Goal: Task Accomplishment & Management: Manage account settings

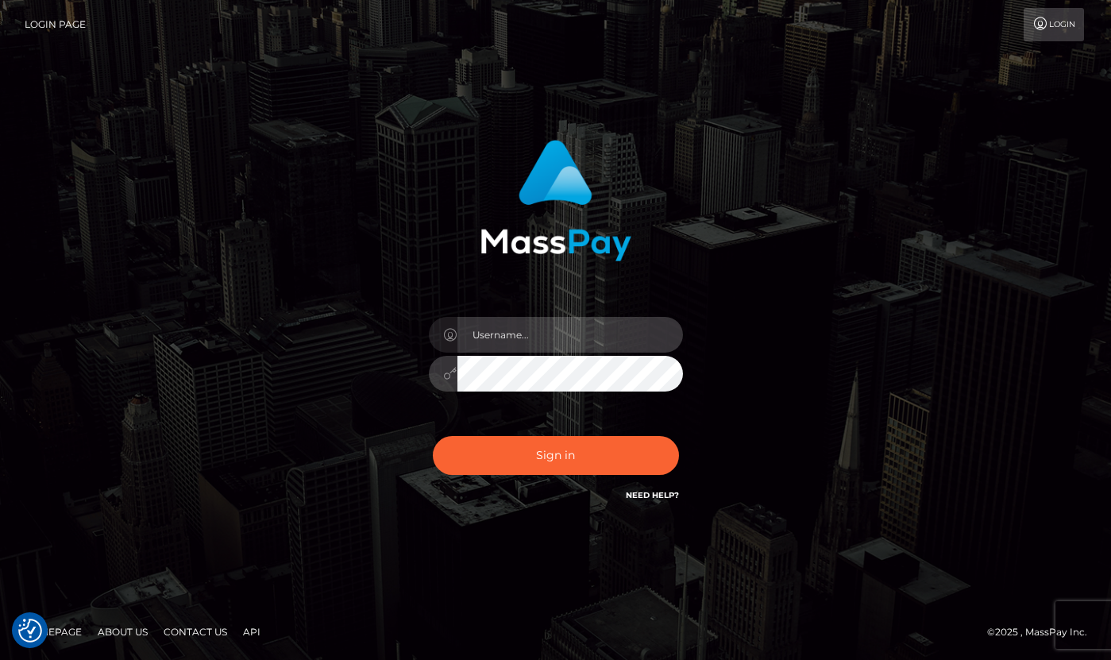
click at [545, 324] on input "text" at bounding box center [571, 335] width 226 height 36
type input "[PERSON_NAME]"
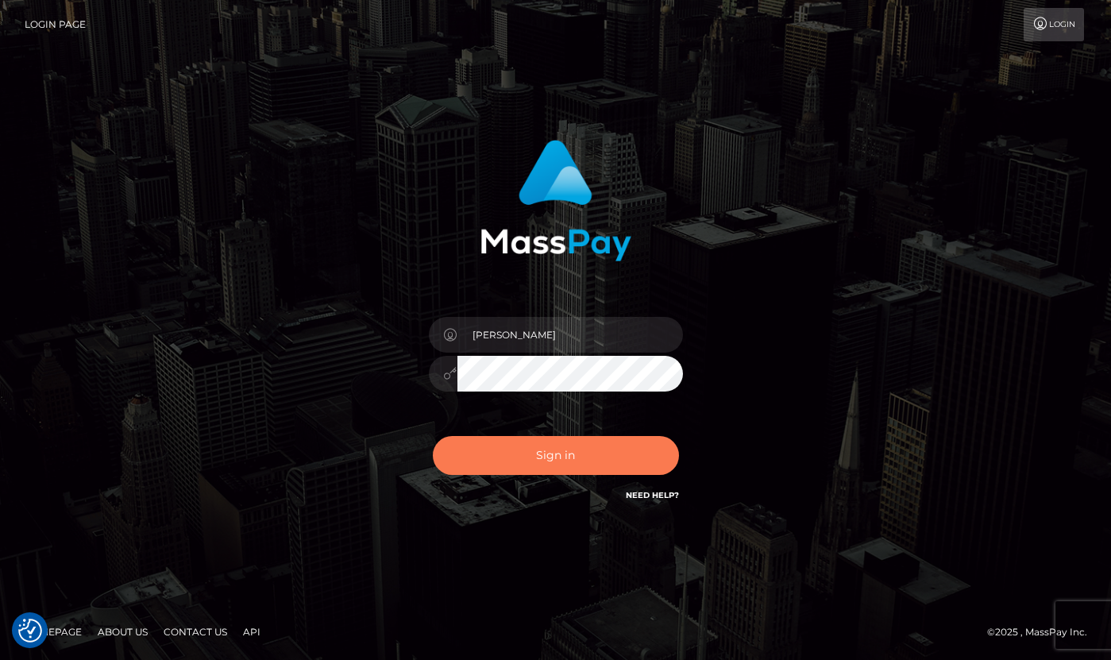
click at [564, 447] on button "Sign in" at bounding box center [556, 455] width 246 height 39
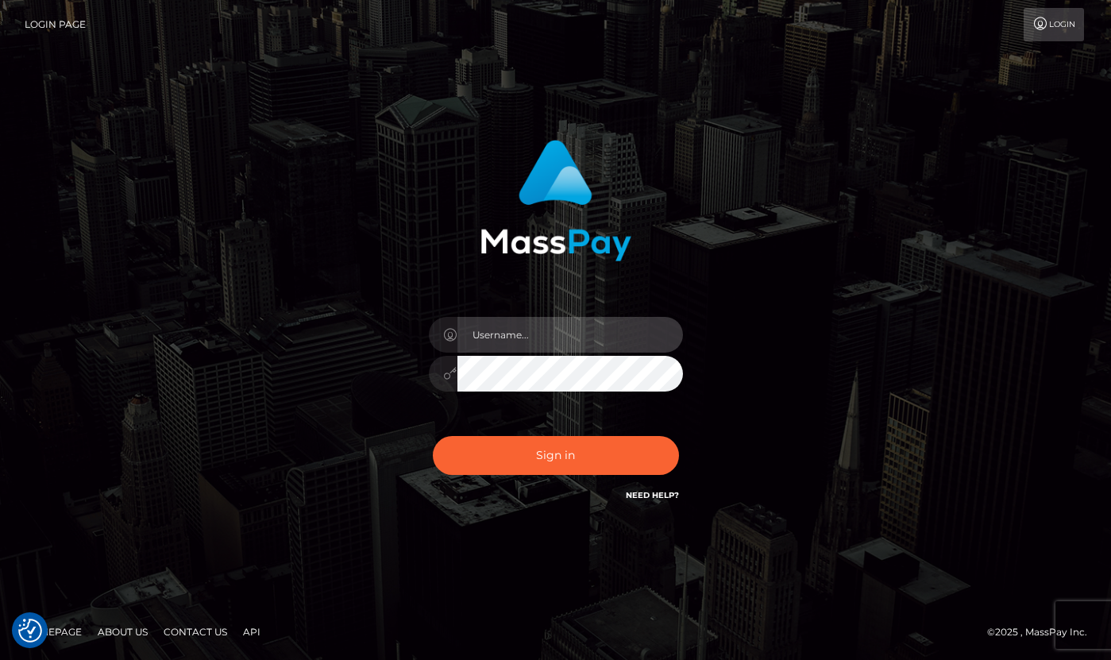
click at [566, 330] on input "text" at bounding box center [571, 335] width 226 height 36
type input "[PERSON_NAME]"
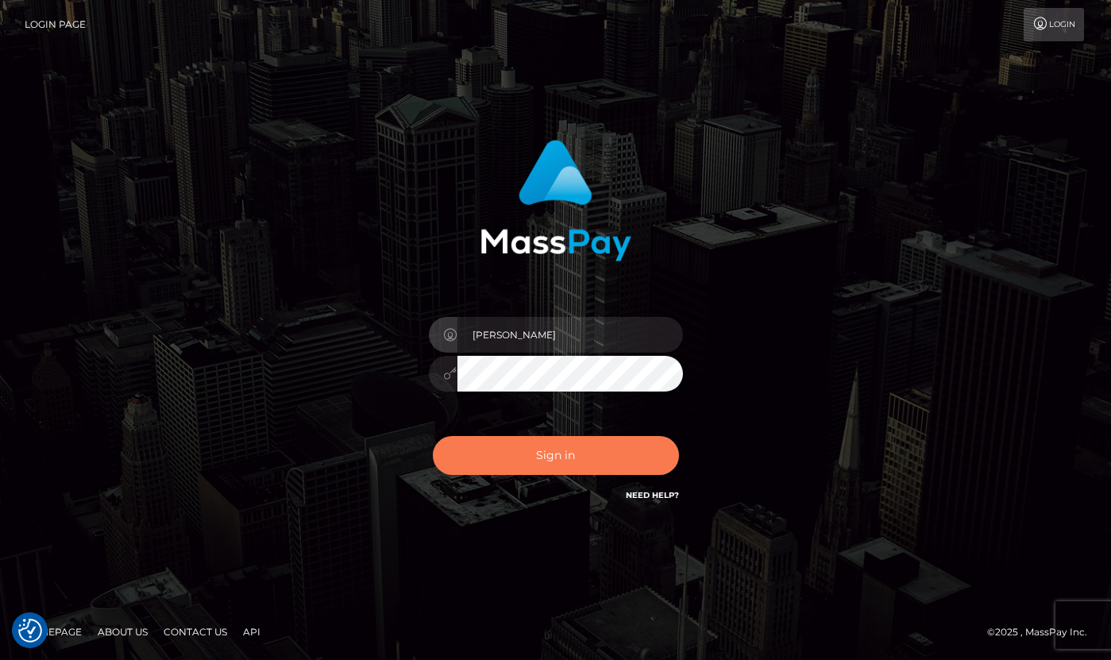
click at [554, 448] on button "Sign in" at bounding box center [556, 455] width 246 height 39
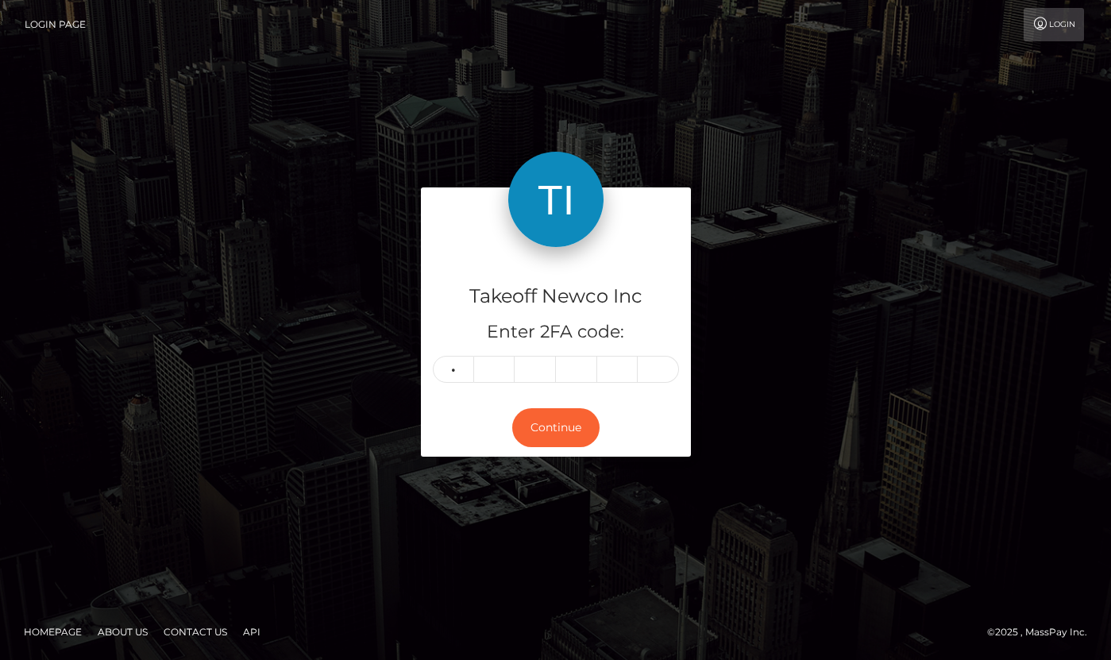
type input "4"
type input "5"
type input "9"
type input "3"
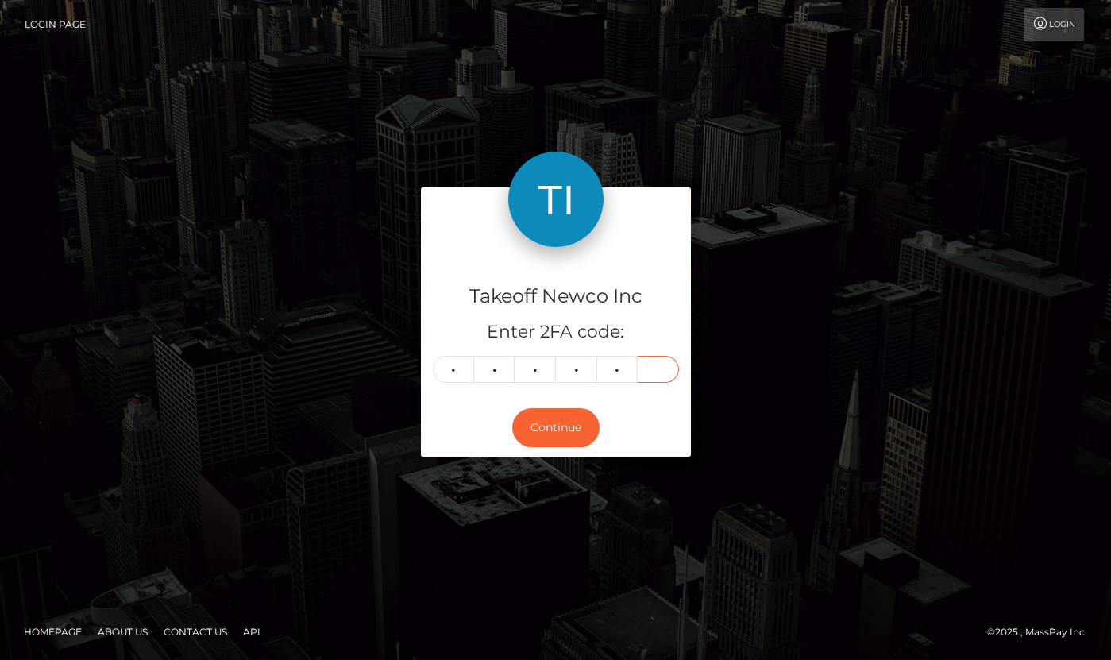
type input "0"
